Goal: Task Accomplishment & Management: Use online tool/utility

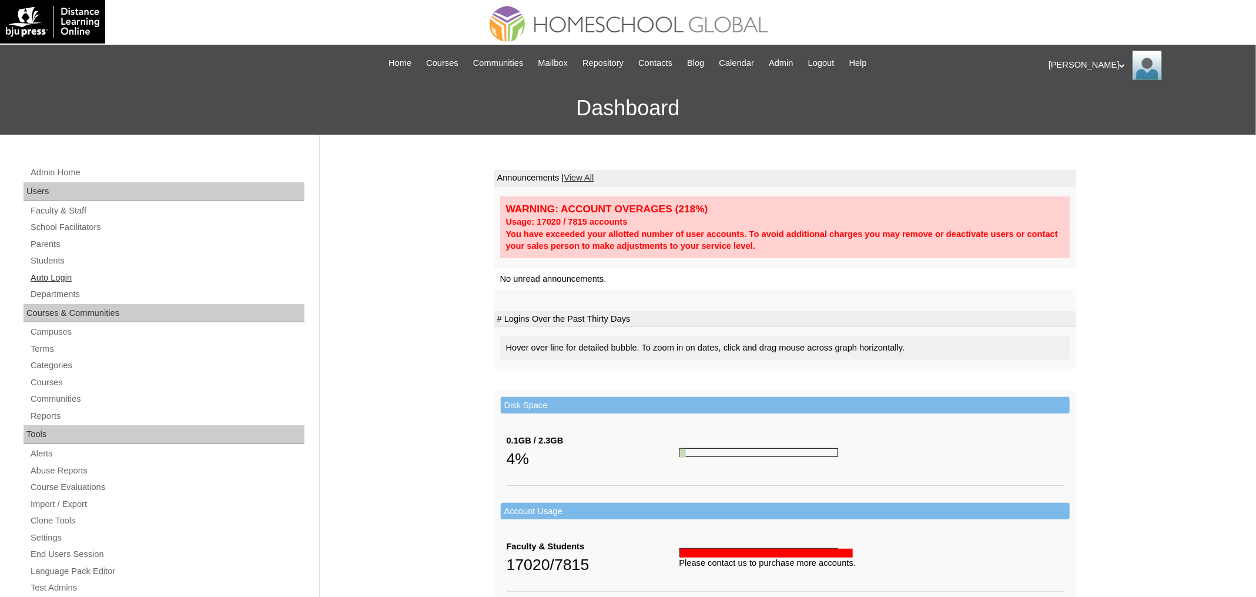
click at [78, 276] on link "Auto Login" at bounding box center [166, 277] width 275 height 15
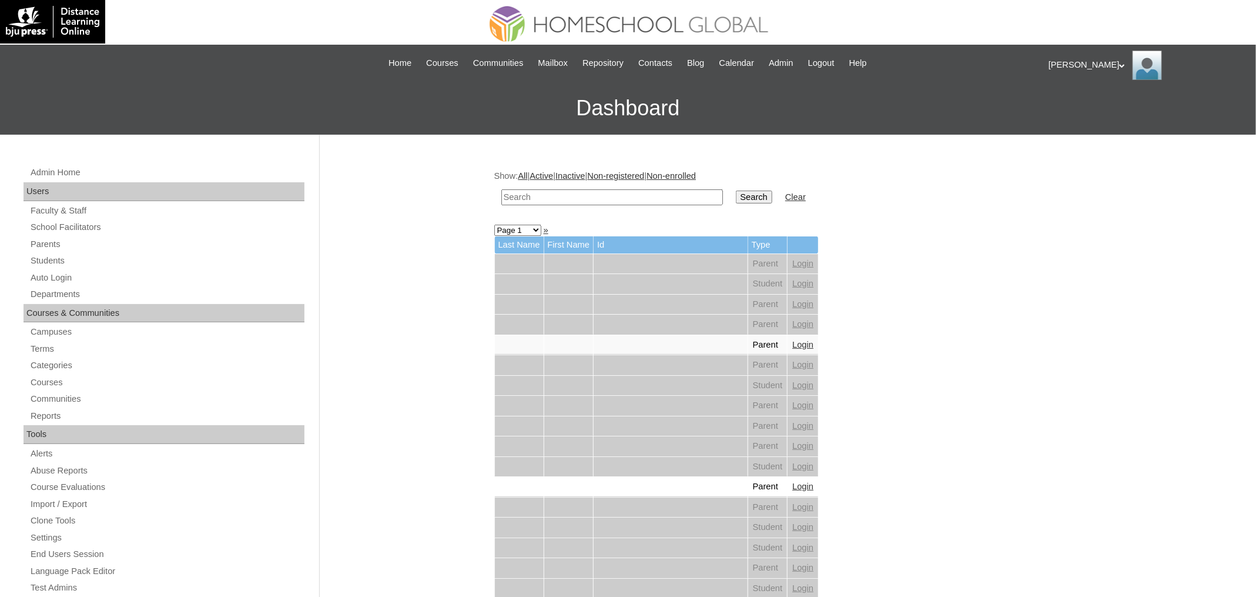
click at [570, 193] on input "text" at bounding box center [612, 197] width 222 height 16
paste input "Zachary Ethan"
type input "Zachary Ethan"
click at [736, 190] on input "Search" at bounding box center [754, 196] width 36 height 13
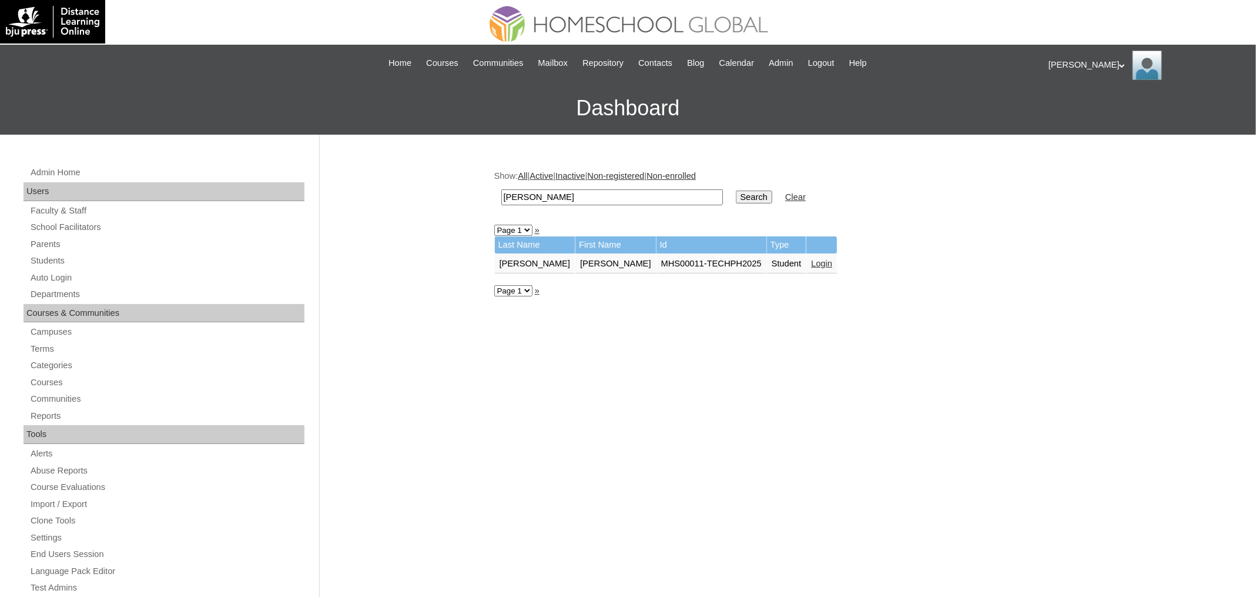
click at [811, 263] on link "Login" at bounding box center [821, 263] width 21 height 9
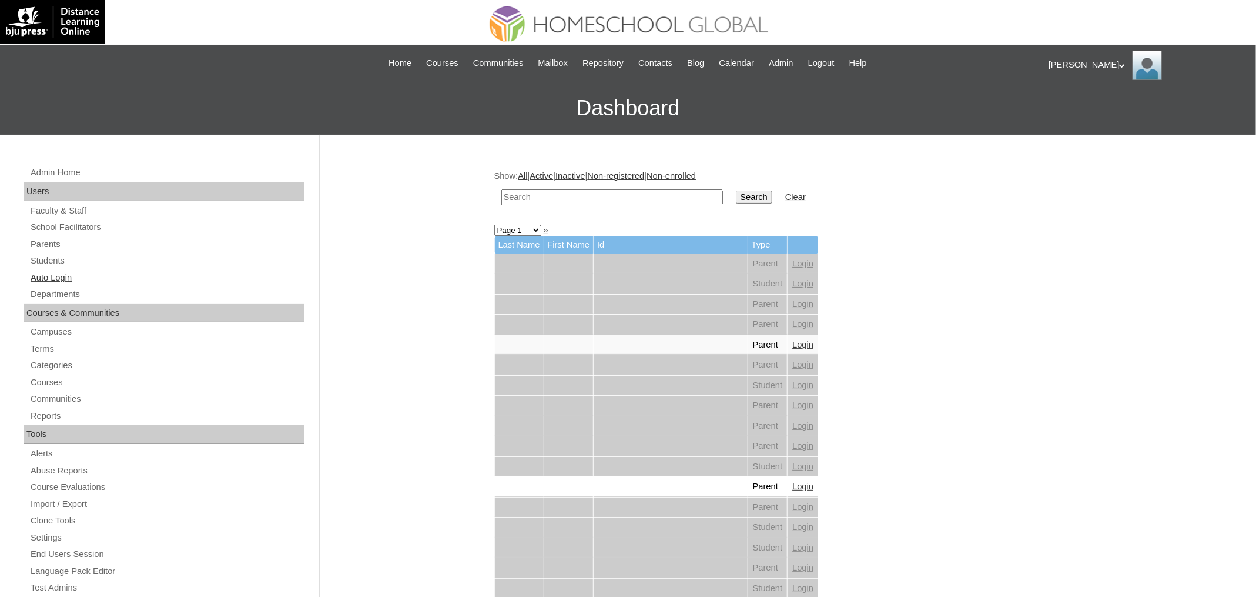
click at [49, 280] on link "Auto Login" at bounding box center [166, 277] width 275 height 15
click at [604, 196] on input "text" at bounding box center [612, 197] width 222 height 16
paste input "Mischka Clare"
type input "Mischka Clare"
click at [751, 199] on input "Search" at bounding box center [754, 196] width 36 height 13
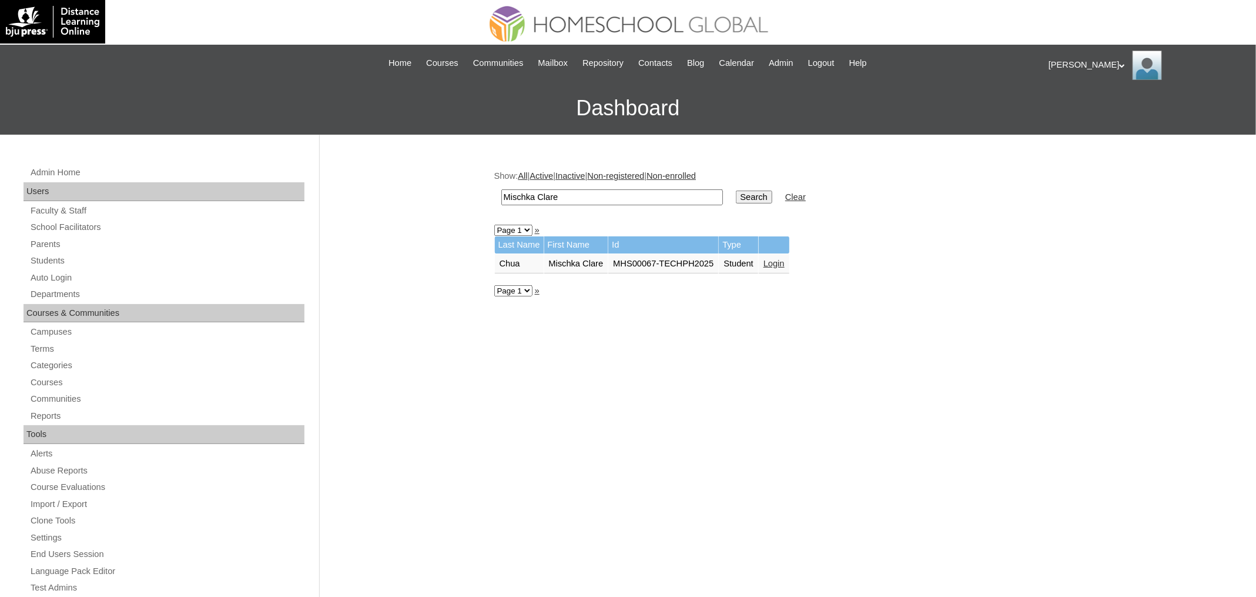
click at [785, 259] on link "Login" at bounding box center [773, 263] width 21 height 9
